Goal: Task Accomplishment & Management: Manage account settings

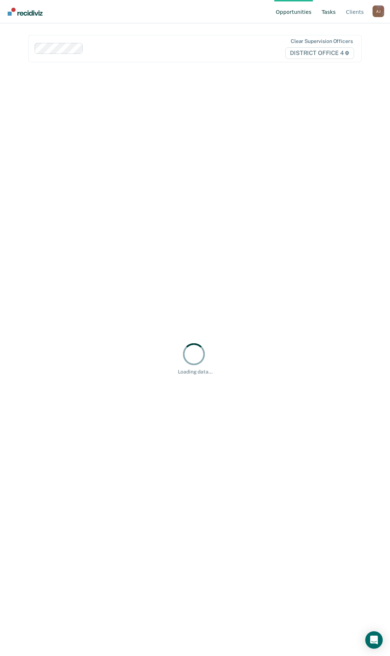
click at [328, 11] on link "Tasks" at bounding box center [328, 11] width 17 height 23
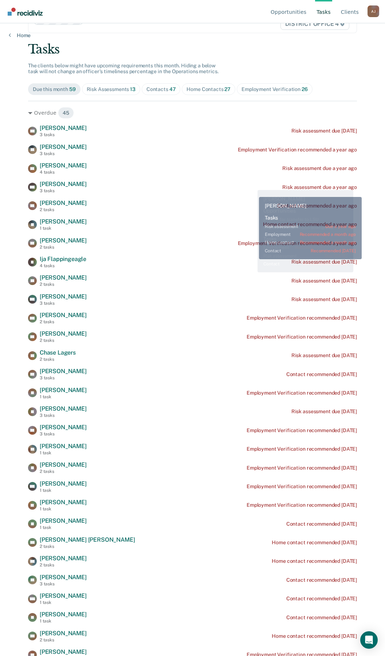
scroll to position [73, 0]
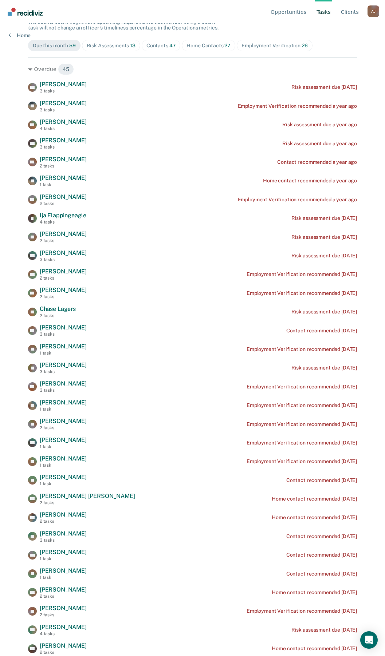
click at [161, 43] on div "Contacts 47" at bounding box center [160, 46] width 29 height 6
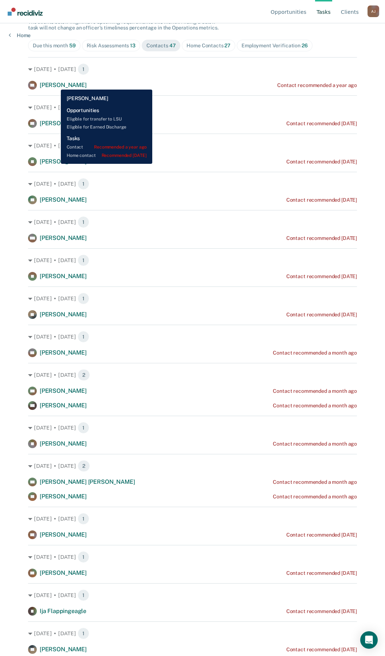
click at [55, 84] on span "[PERSON_NAME]" at bounding box center [63, 85] width 47 height 7
